Goal: Navigation & Orientation: Understand site structure

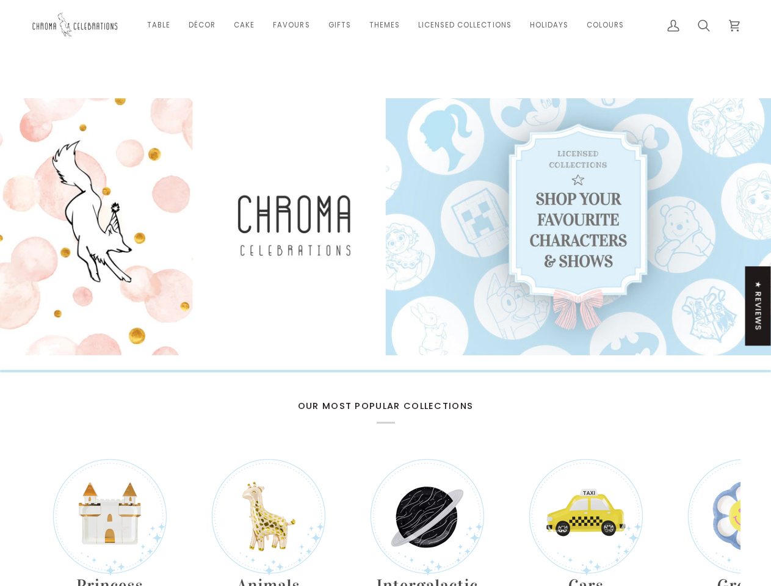
click at [161, 25] on link "Table" at bounding box center [159, 25] width 42 height 51
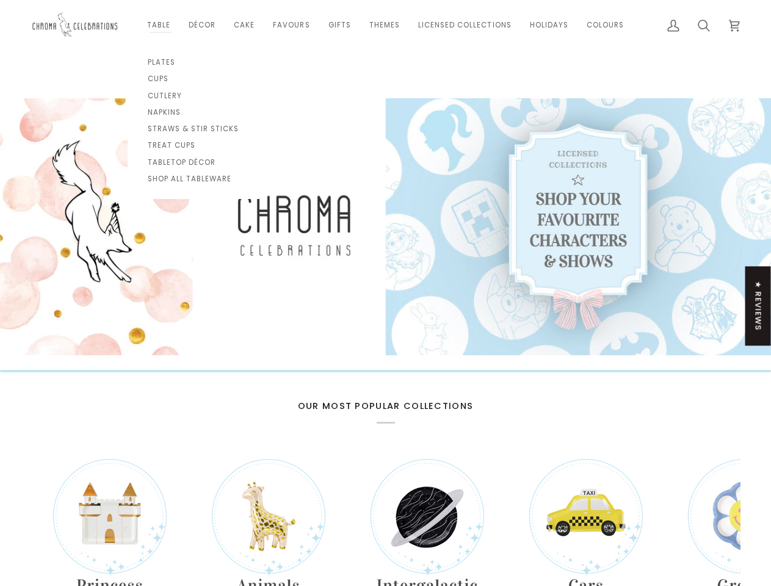
click at [204, 25] on link "Décor" at bounding box center [202, 25] width 45 height 51
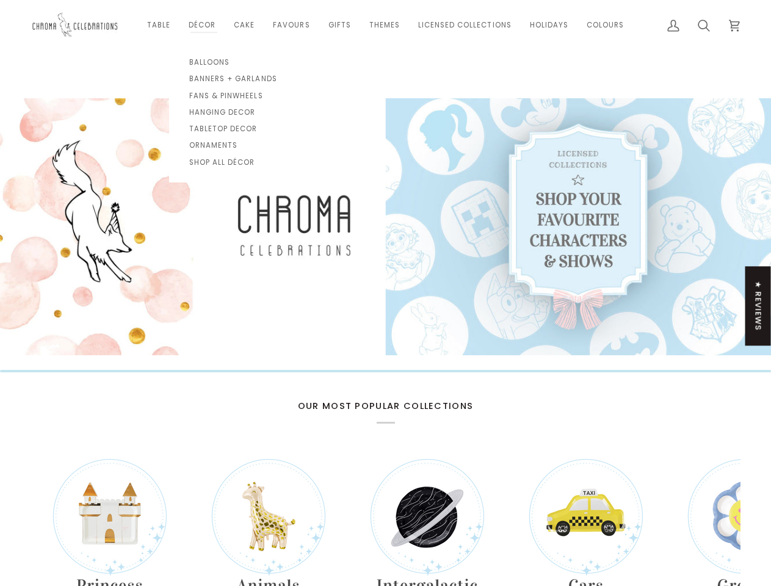
click at [247, 25] on link "Cake" at bounding box center [244, 25] width 39 height 51
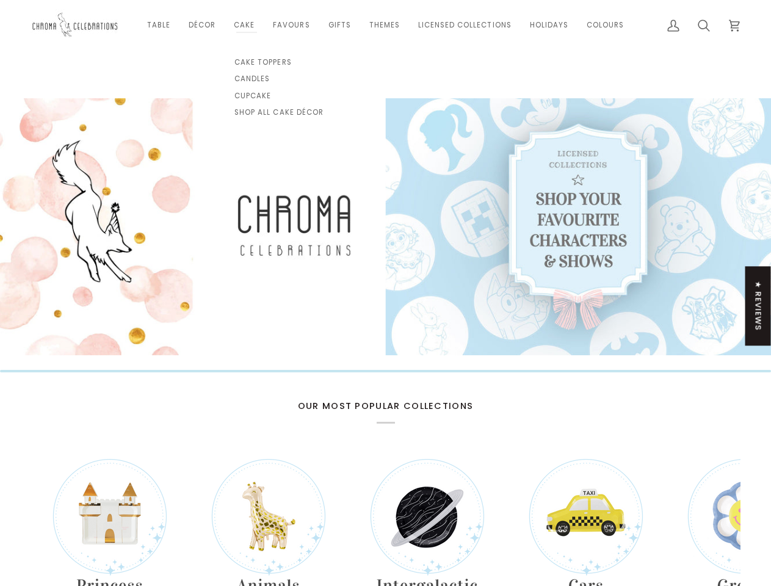
click at [293, 25] on link "Favours" at bounding box center [291, 25] width 55 height 51
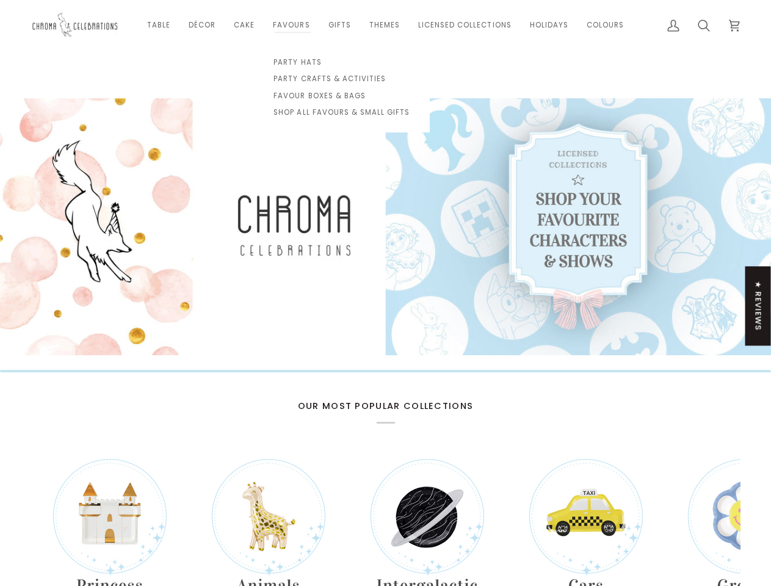
click at [340, 25] on link "Gifts" at bounding box center [339, 25] width 41 height 51
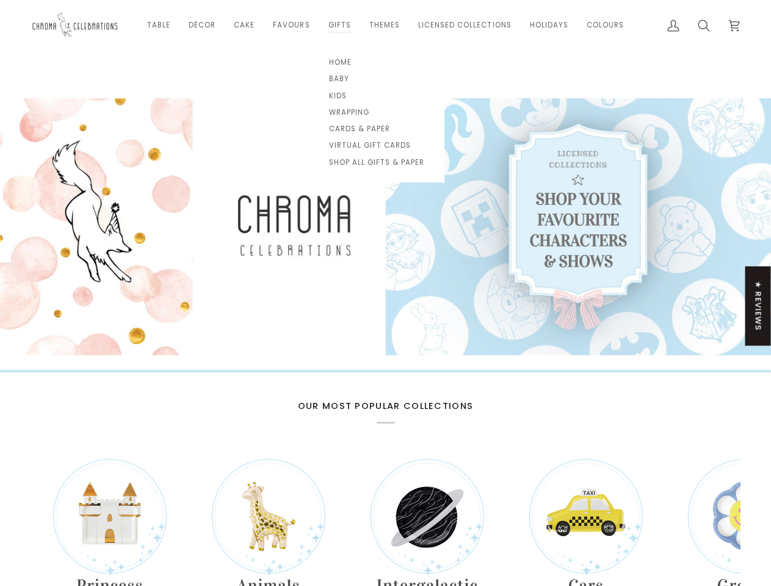
click at [384, 25] on link "Themes" at bounding box center [384, 25] width 49 height 51
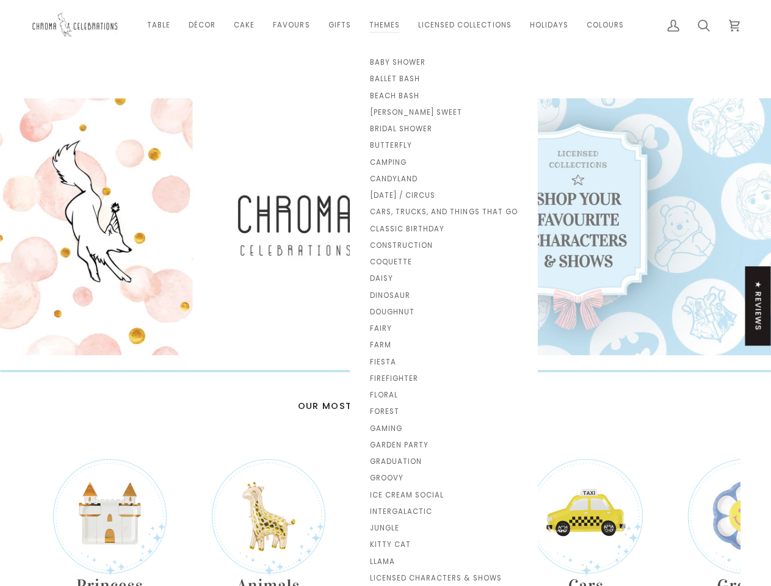
click at [464, 25] on link "Licensed Collections" at bounding box center [465, 25] width 112 height 51
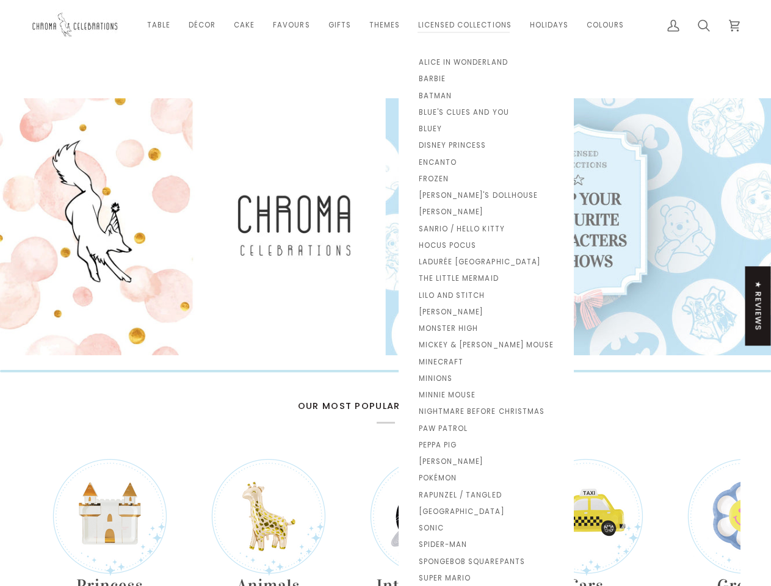
click at [547, 25] on link "Holidays" at bounding box center [549, 25] width 57 height 51
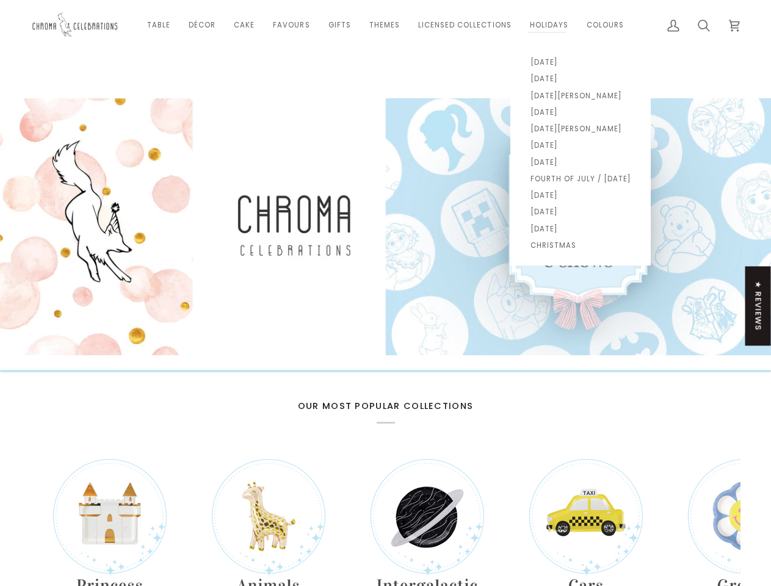
click at [603, 25] on link "Colours" at bounding box center [606, 25] width 56 height 51
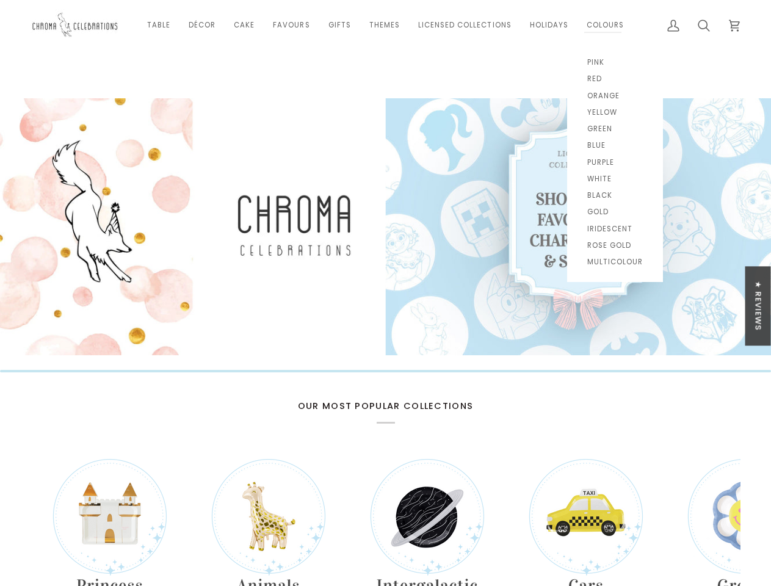
click at [759, 306] on div "★ Reviews" at bounding box center [759, 305] width 26 height 79
